Goal: Navigation & Orientation: Find specific page/section

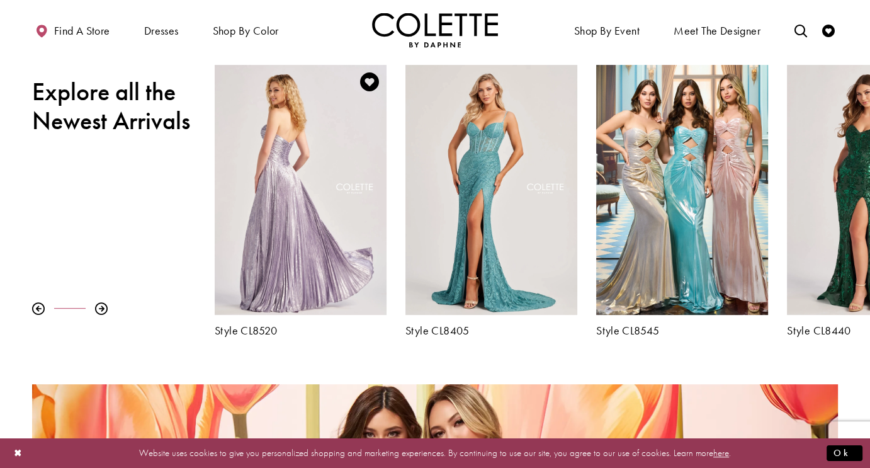
scroll to position [567, 0]
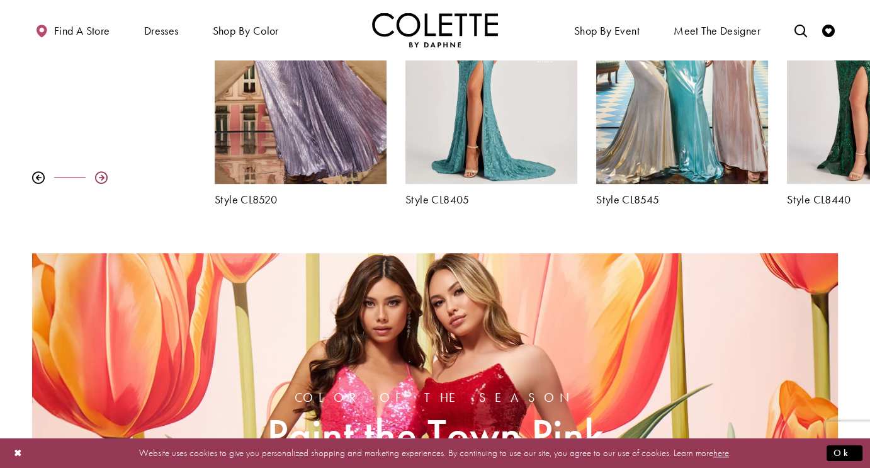
click at [100, 173] on div at bounding box center [101, 177] width 13 height 13
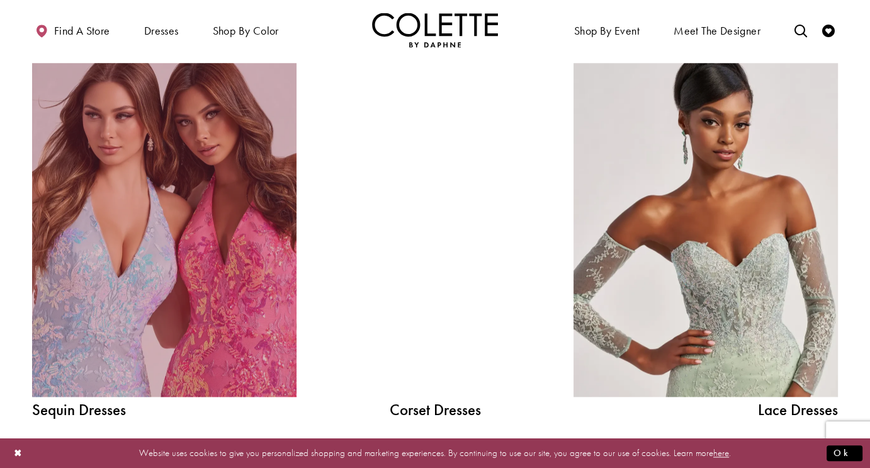
scroll to position [1386, 0]
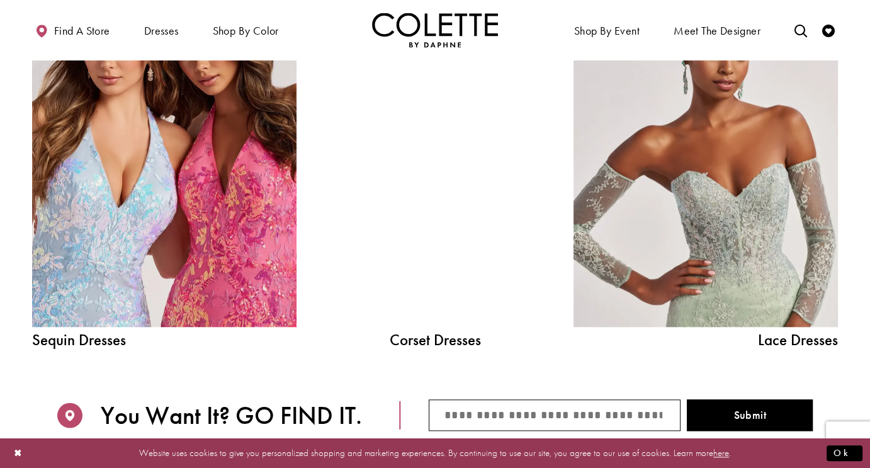
click at [480, 206] on div at bounding box center [435, 160] width 189 height 334
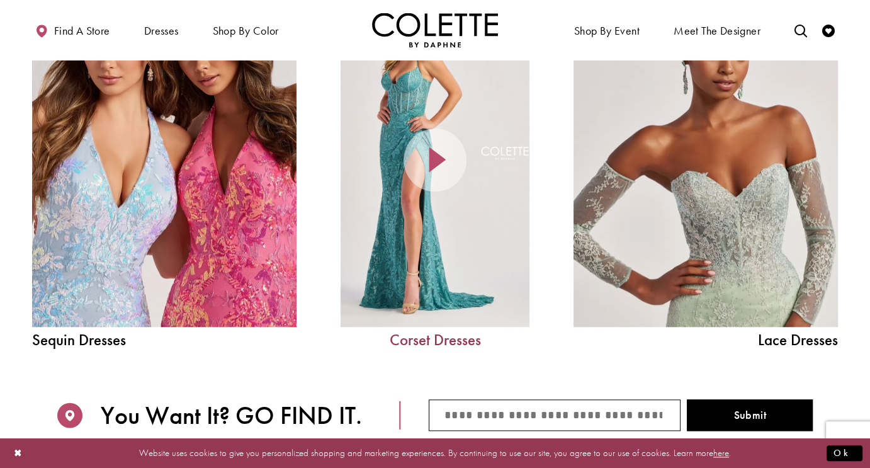
click at [428, 336] on link "Corset Dresses" at bounding box center [435, 340] width 189 height 16
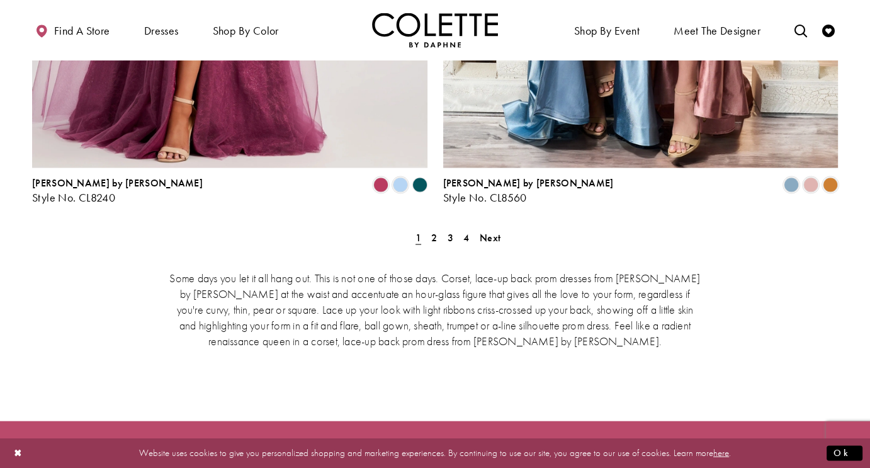
scroll to position [2393, 0]
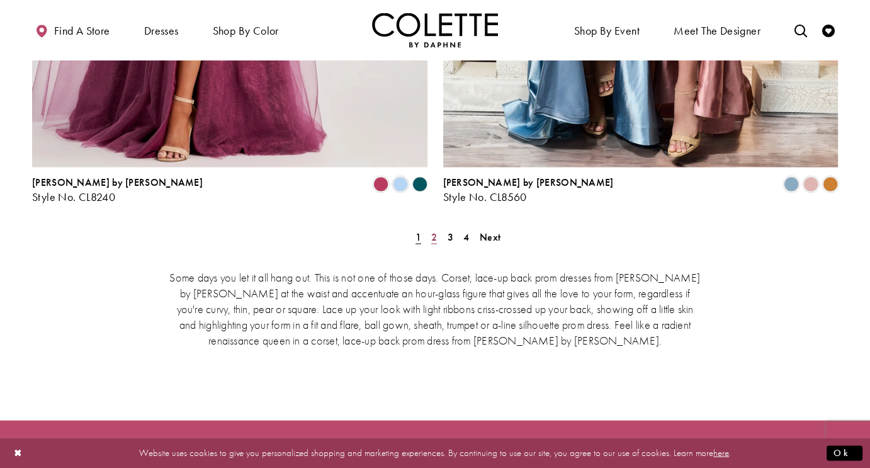
click at [431, 227] on link "2" at bounding box center [434, 236] width 13 height 18
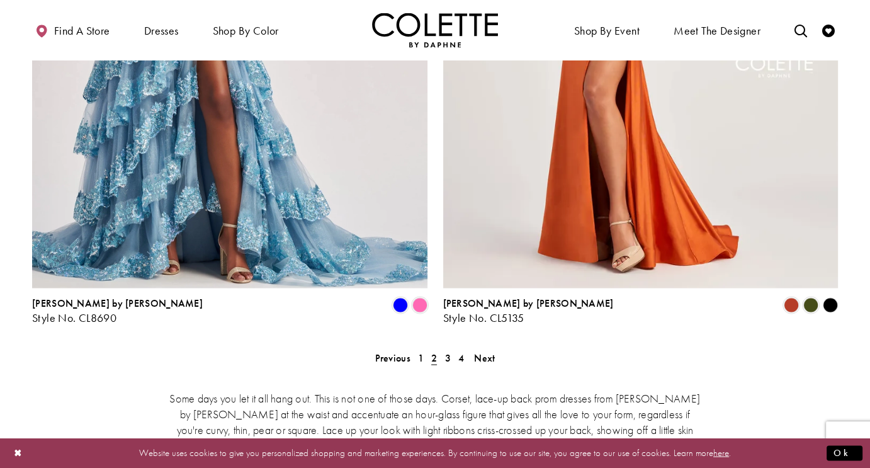
scroll to position [2461, 0]
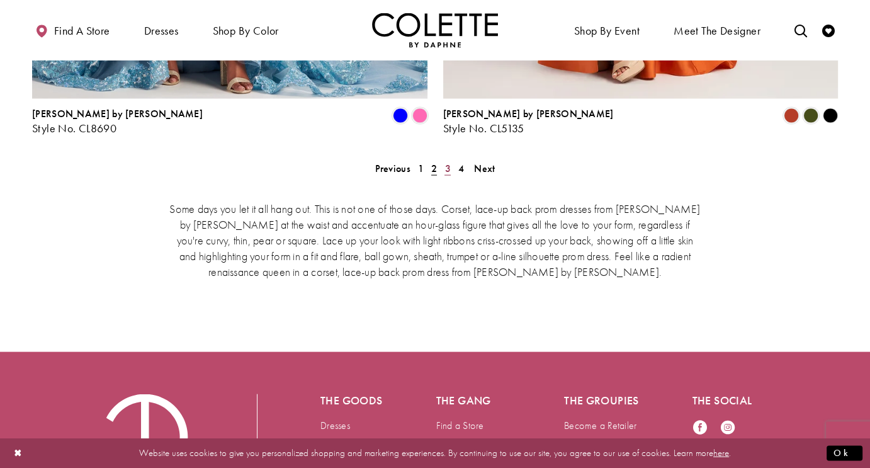
click at [447, 162] on span "3" at bounding box center [448, 168] width 6 height 13
